Goal: Navigation & Orientation: Find specific page/section

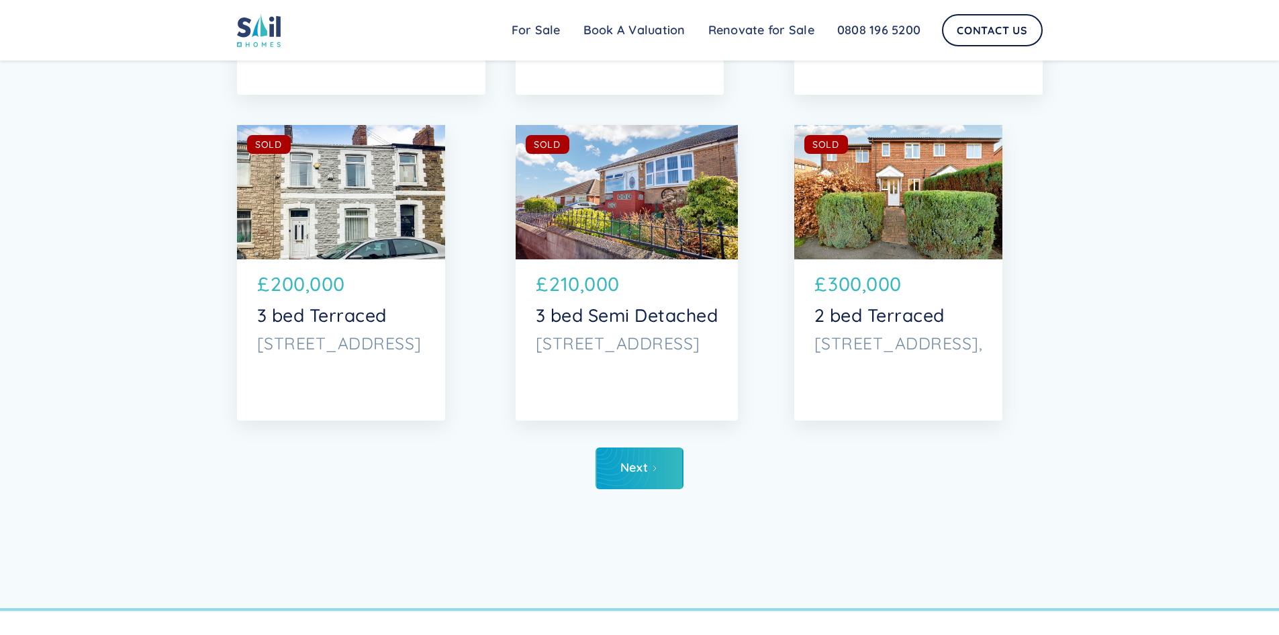
scroll to position [5278, 0]
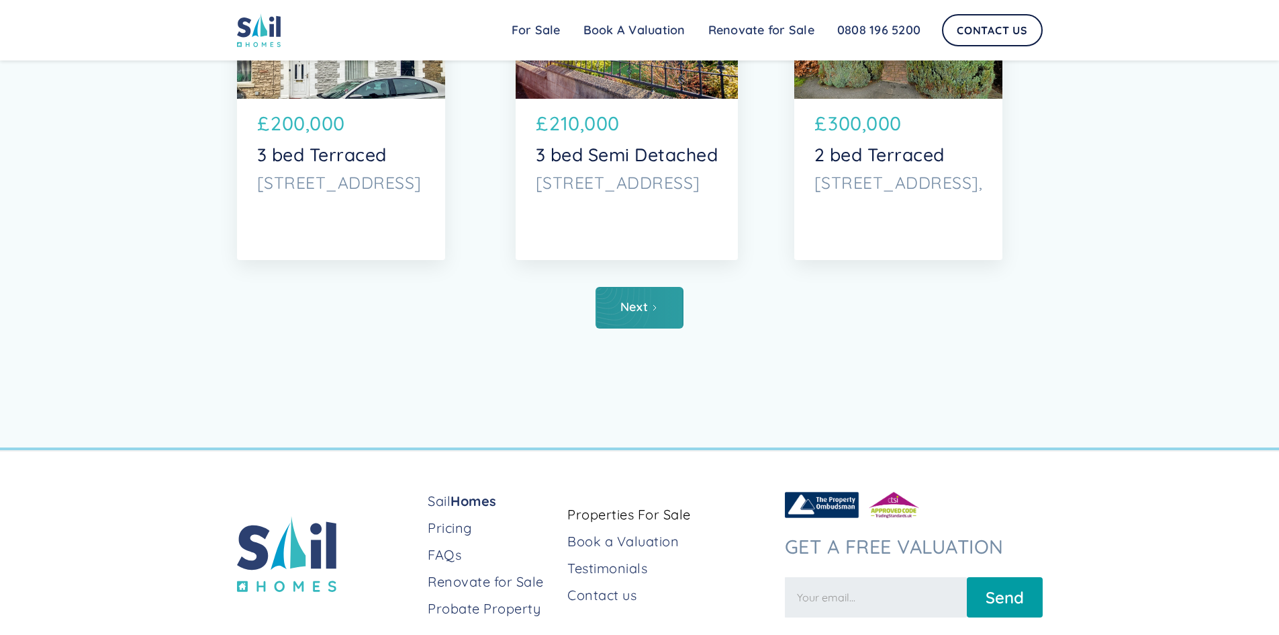
click at [621, 321] on link "Next" at bounding box center [640, 308] width 88 height 42
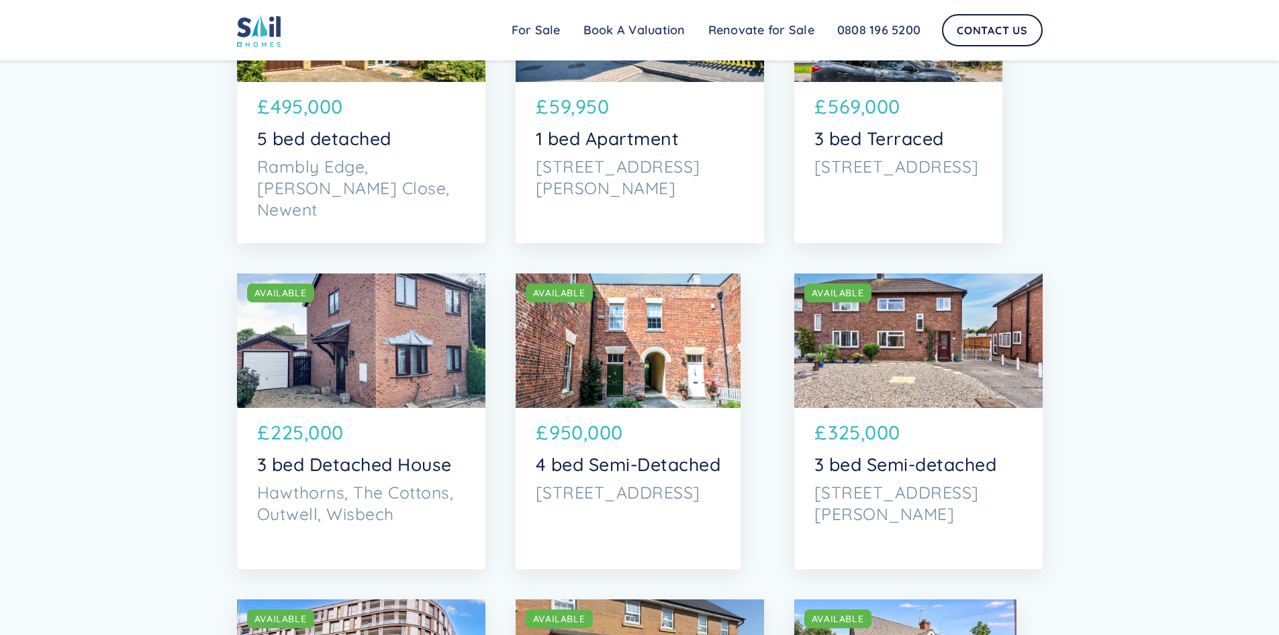
scroll to position [1612, 0]
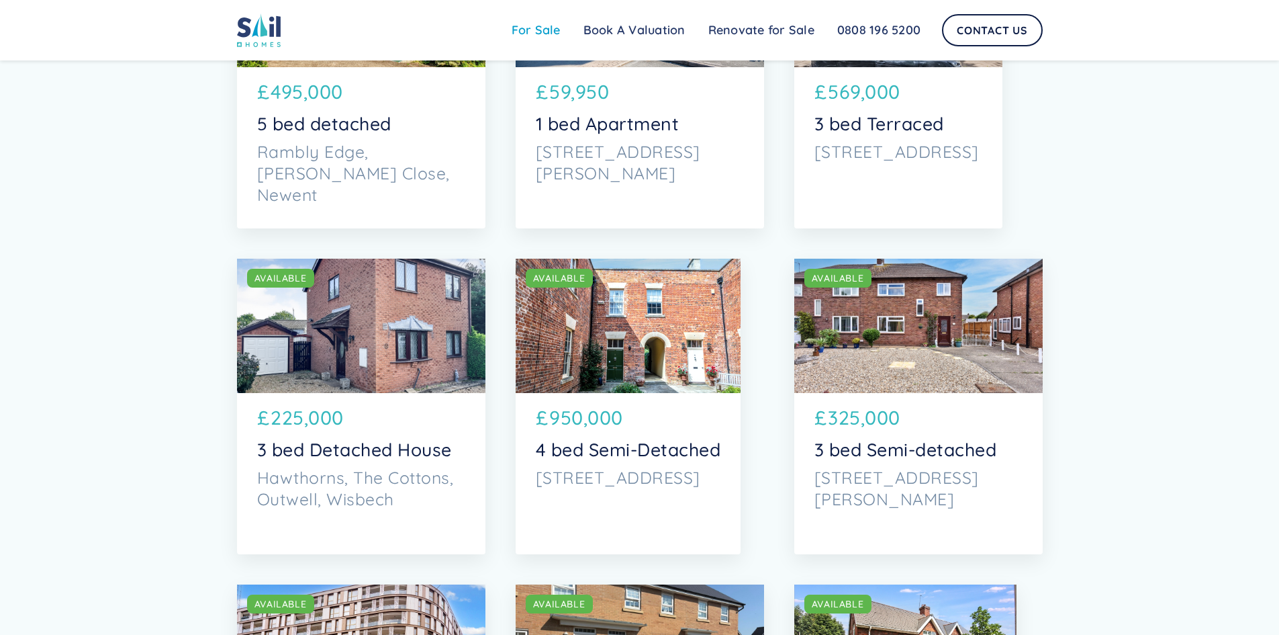
click at [541, 31] on link "For Sale" at bounding box center [536, 30] width 72 height 27
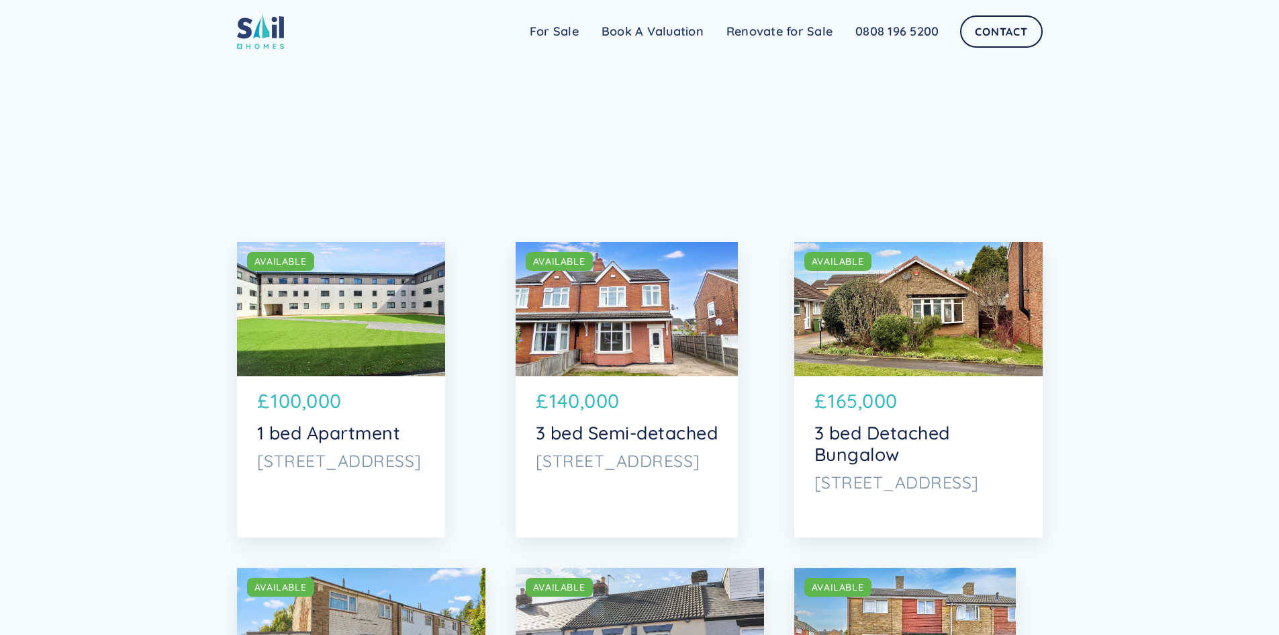
scroll to position [1612, 0]
